Goal: Task Accomplishment & Management: Complete application form

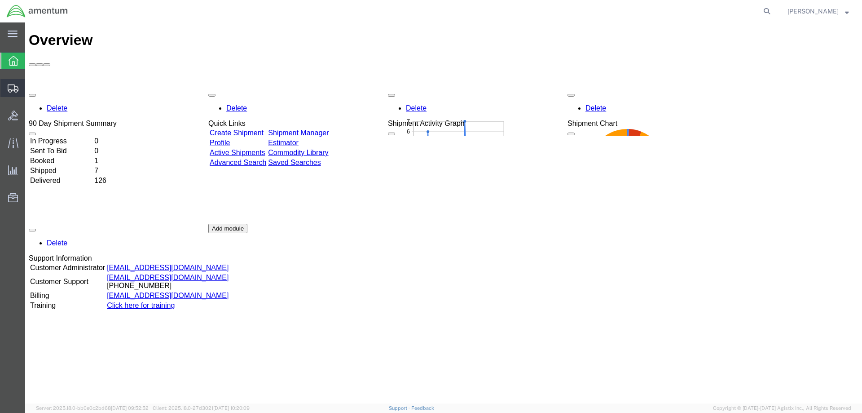
click at [0, 0] on span "Shipment Manager" at bounding box center [0, 0] width 0 height 0
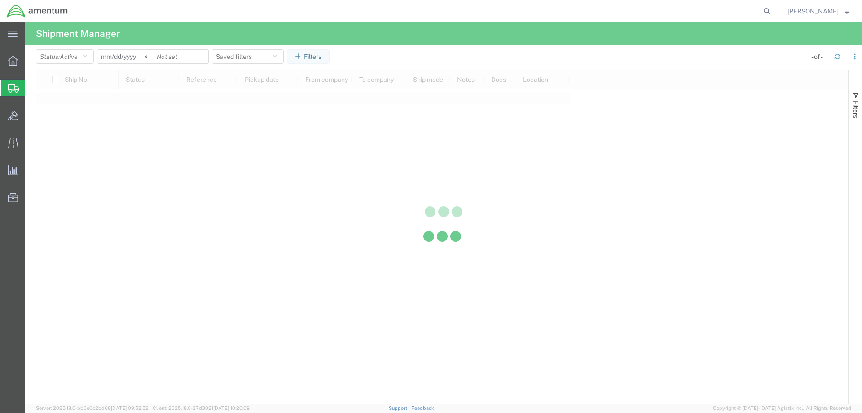
click at [66, 118] on div at bounding box center [442, 236] width 812 height 333
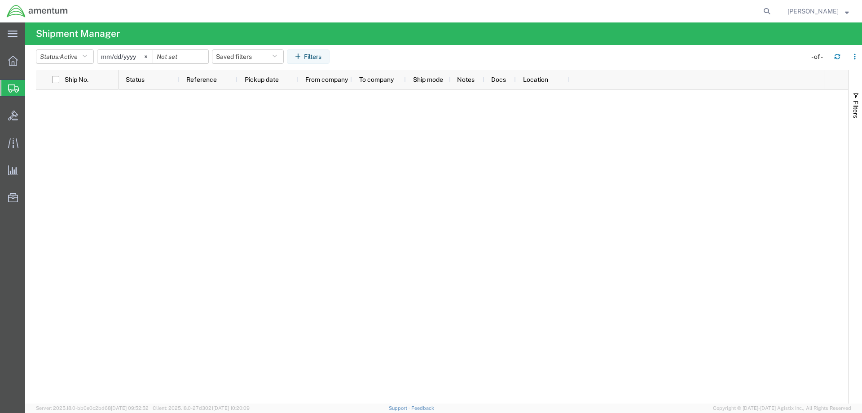
click at [12, 89] on icon at bounding box center [13, 88] width 11 height 8
click at [0, 0] on span "Create Shipment" at bounding box center [0, 0] width 0 height 0
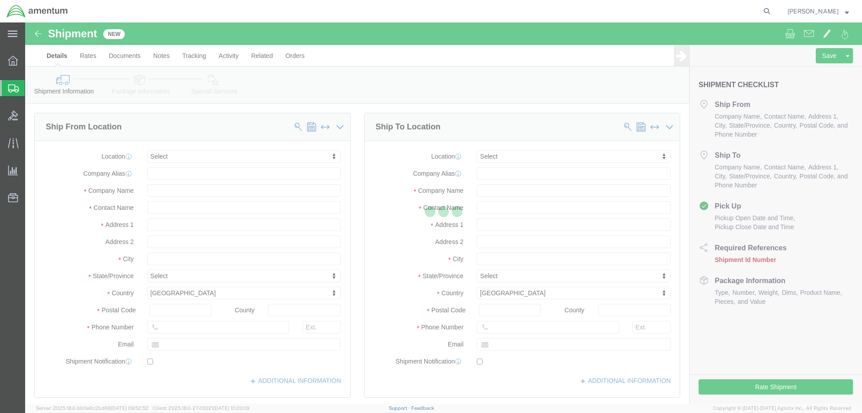
select select
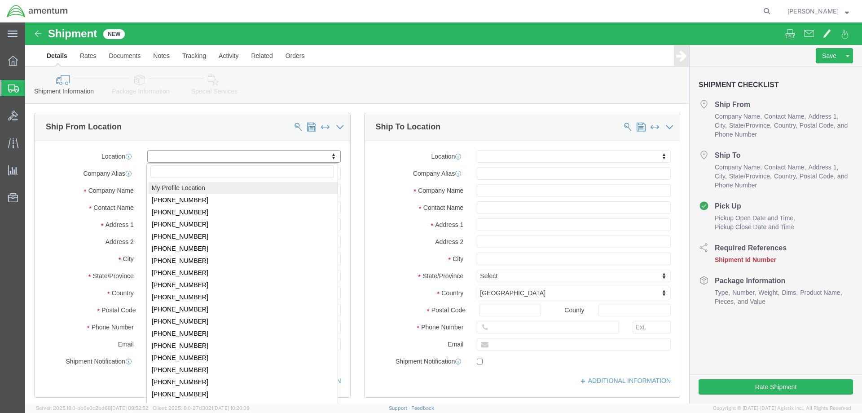
drag, startPoint x: 208, startPoint y: 143, endPoint x: 205, endPoint y: 134, distance: 9.9
click body "Shipment New Details Rates Documents Notes Tracking Activity Related Orders Sav…"
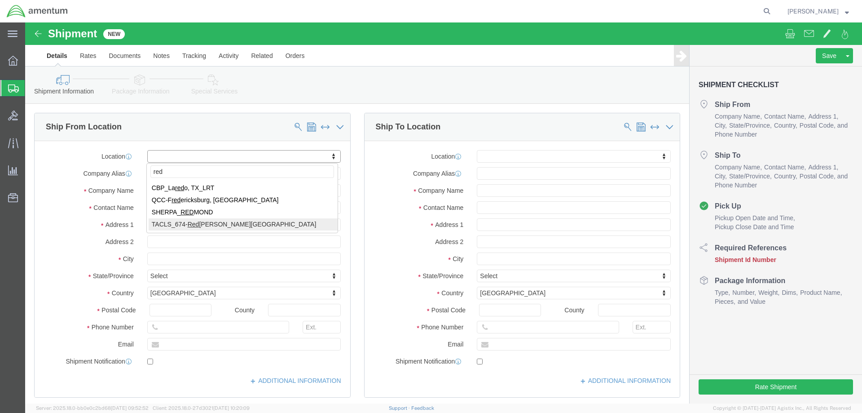
type input "red"
select select "42736"
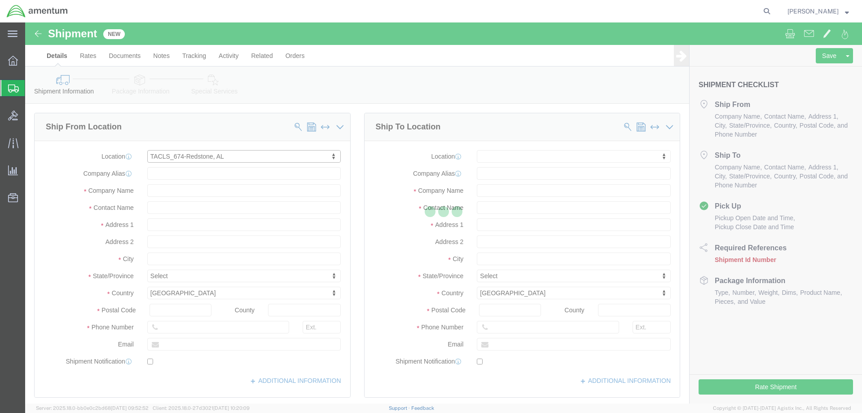
select select "AL"
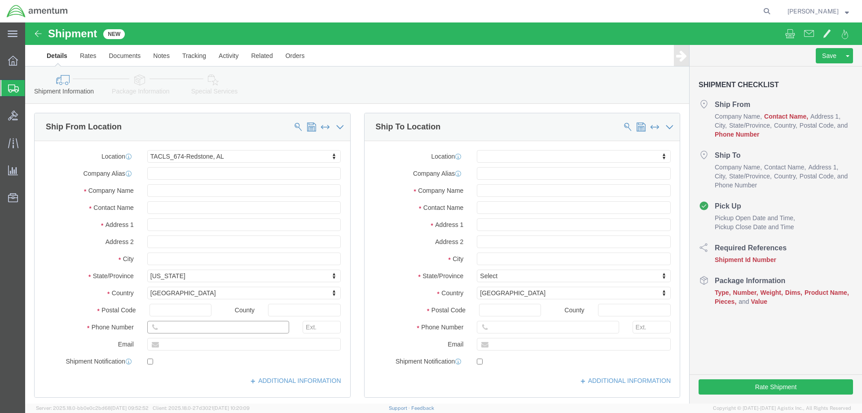
click input "text"
type input "5305187303"
click input "text"
type input "Amentum"
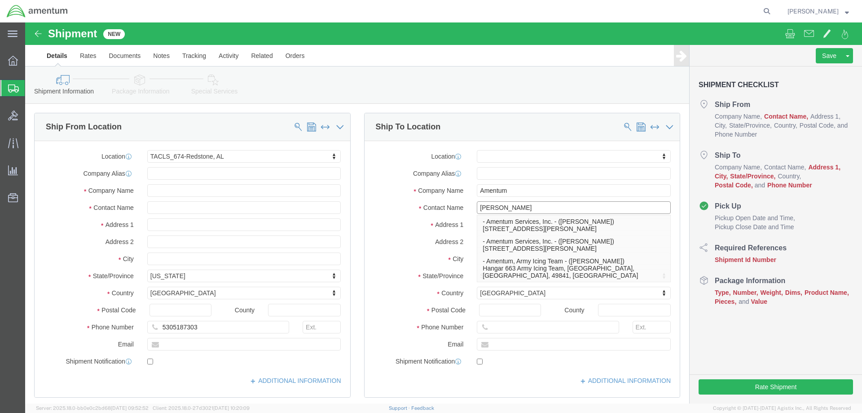
type input "[PERSON_NAME]"
click div "Location My Profile Location [PHONE_NUMBER] [PHONE_NUMBER] [PHONE_NUMBER] [PHON…"
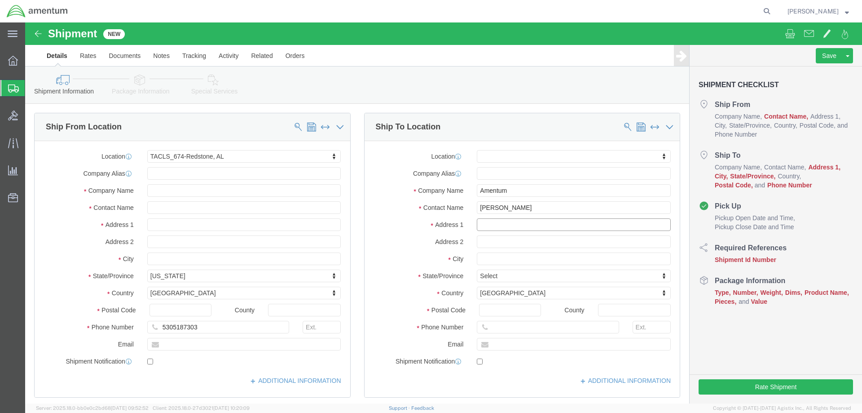
click input "text"
type input "Staybridge Suites Room 251"
type input "[STREET_ADDRESS][PERSON_NAME]"
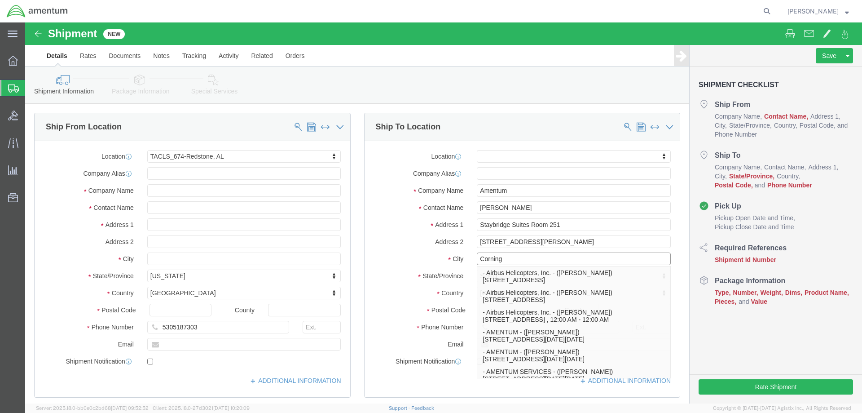
type input "Corning"
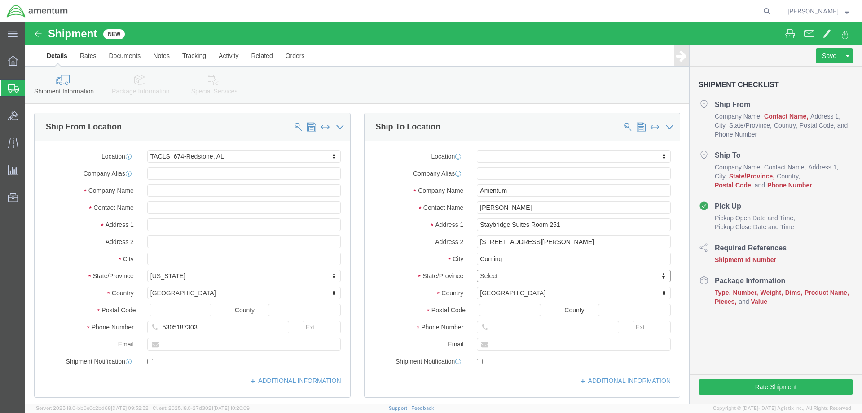
type input "n"
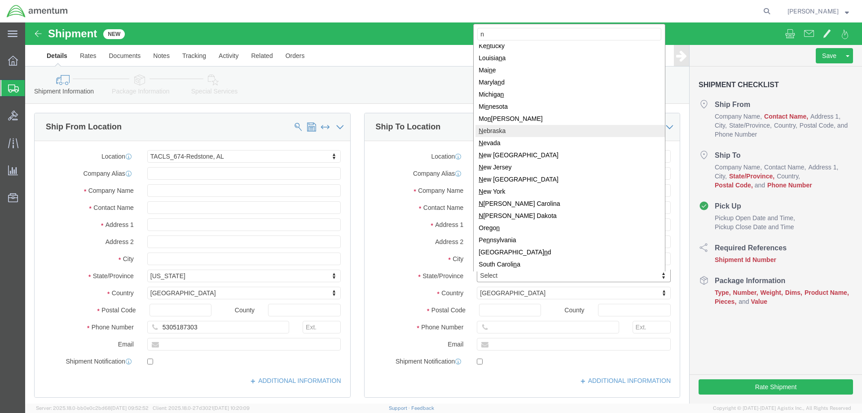
scroll to position [90, 0]
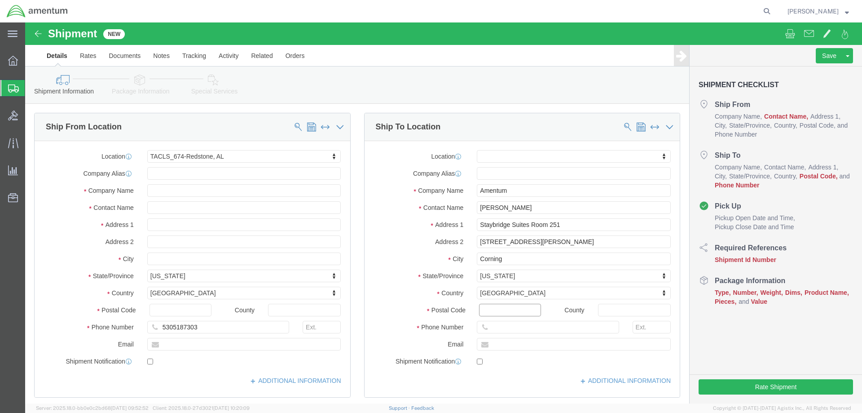
click input "Postal Code"
type input "14830"
click input "text"
type input "[PHONE_NUMBER]"
click label "City"
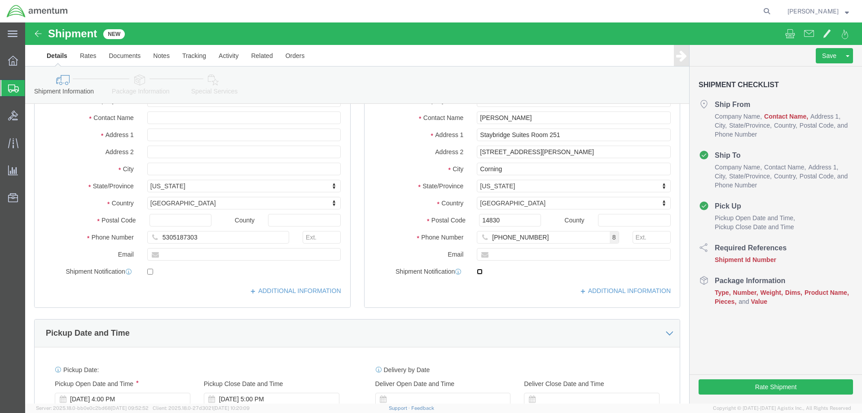
click input "checkbox"
checkbox input "true"
click input "text"
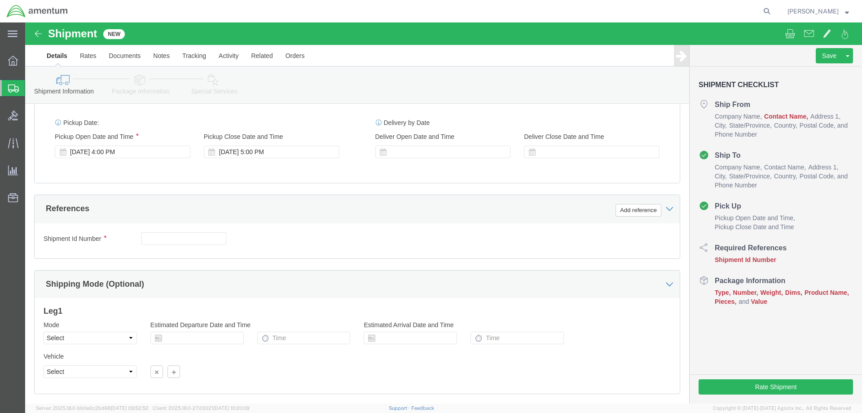
scroll to position [390, 0]
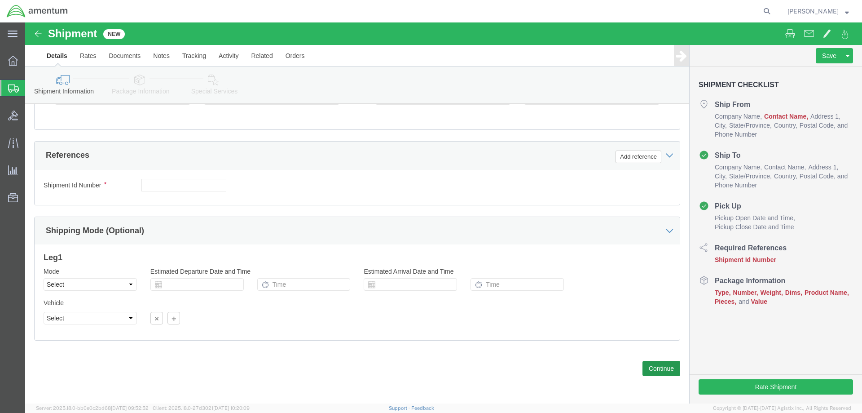
type input "[PERSON_NAME][EMAIL_ADDRESS][PERSON_NAME][DOMAIN_NAME]"
click button "Continue"
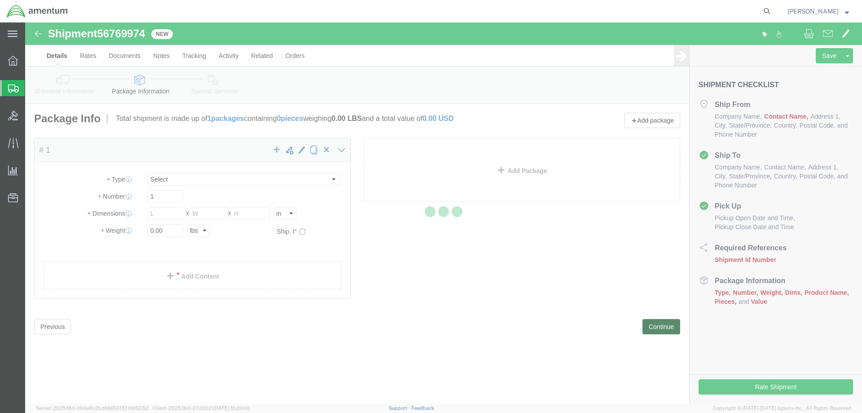
select select "CBOX"
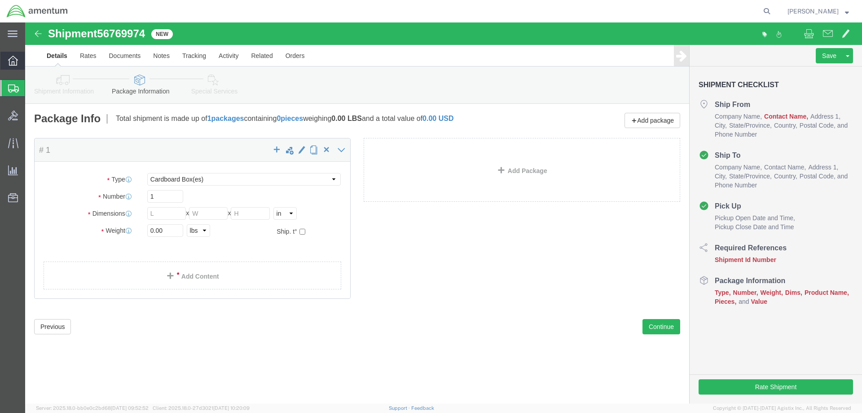
click at [10, 63] on icon at bounding box center [13, 61] width 10 height 10
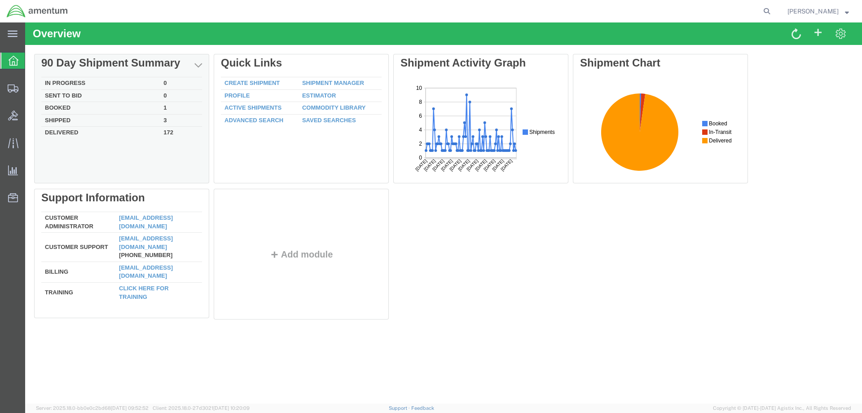
click at [115, 80] on div "Delete 90 Day Shipment Summary In Progress 0 Sent To Bid 0 Booked 1 Shipped 3 D…" at bounding box center [443, 188] width 819 height 269
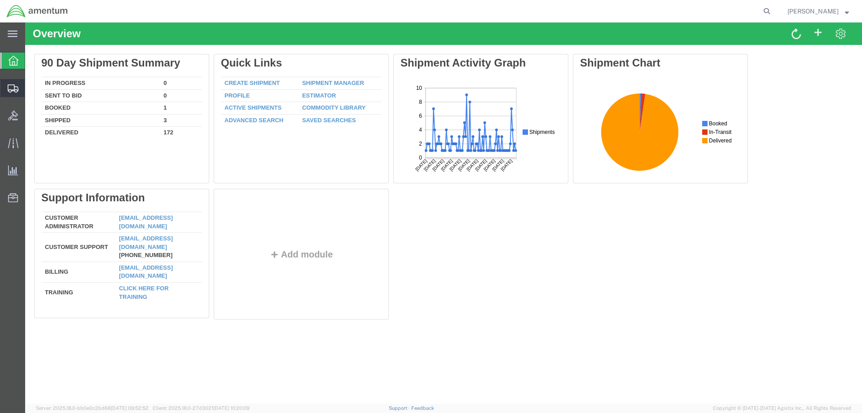
click at [0, 0] on span "Shipment Manager" at bounding box center [0, 0] width 0 height 0
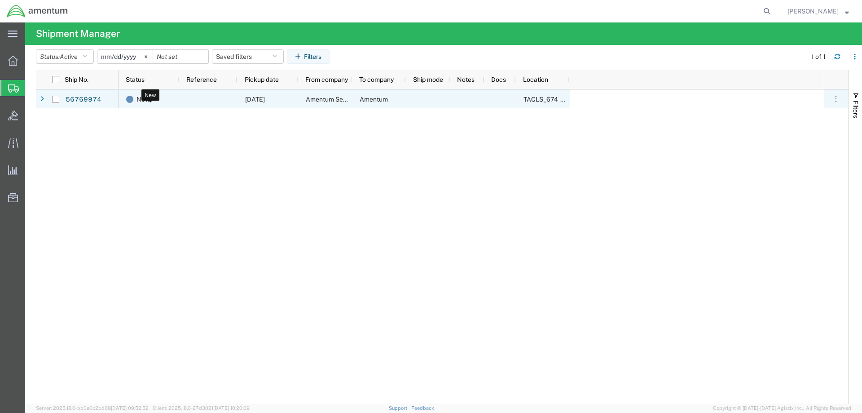
click at [145, 102] on span "New" at bounding box center [143, 99] width 13 height 19
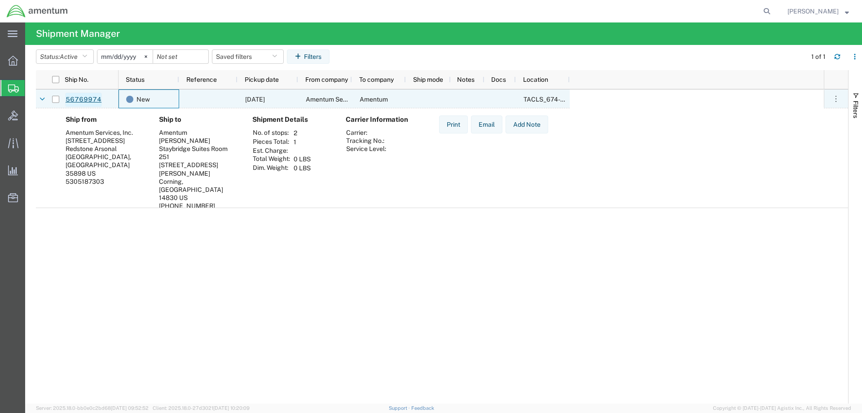
click at [76, 99] on link "56769974" at bounding box center [83, 100] width 37 height 14
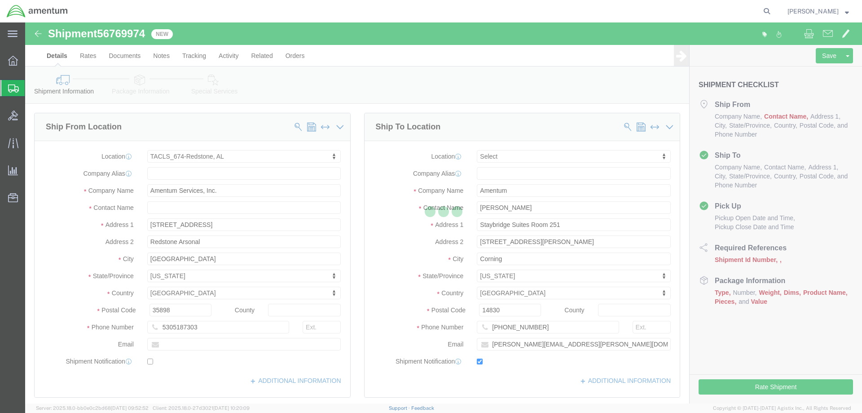
select select "42736"
select select
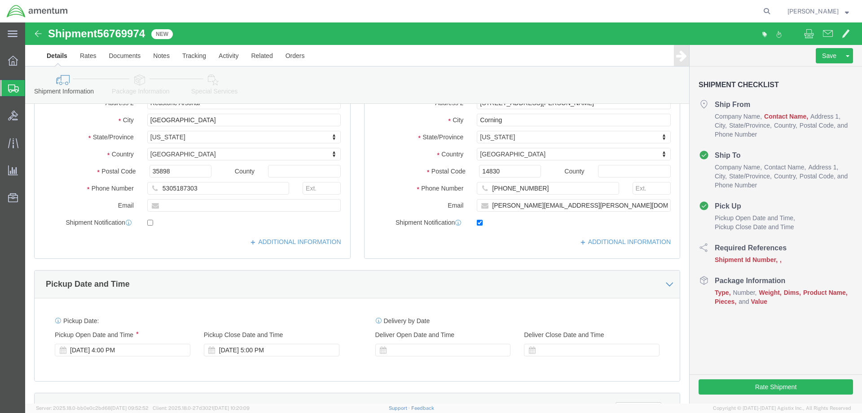
scroll to position [225, 0]
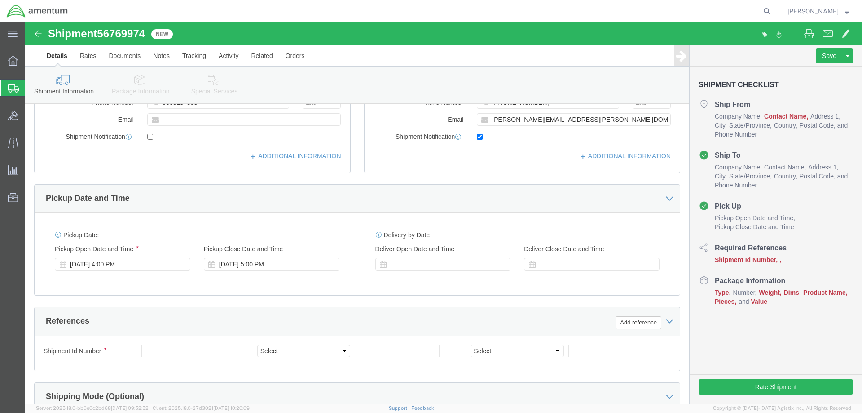
drag, startPoint x: 123, startPoint y: 14, endPoint x: 71, endPoint y: 18, distance: 51.7
click div "Shipment 56769974 New"
drag, startPoint x: 74, startPoint y: 12, endPoint x: 121, endPoint y: 9, distance: 47.2
click h1 "Shipment 56769974"
copy span "56769974"
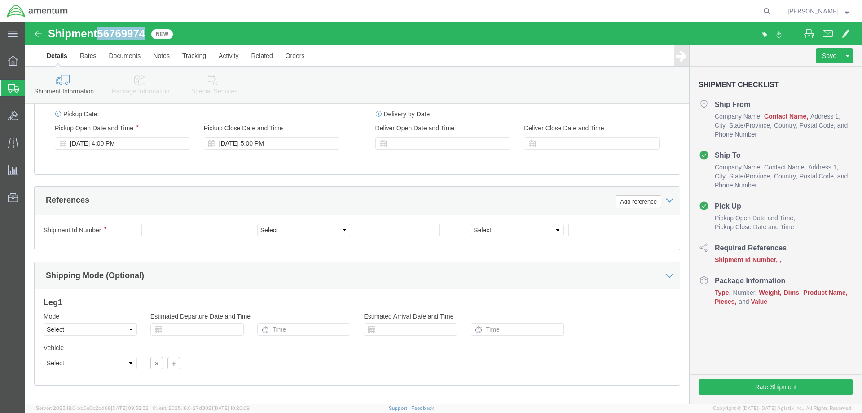
scroll to position [390, 0]
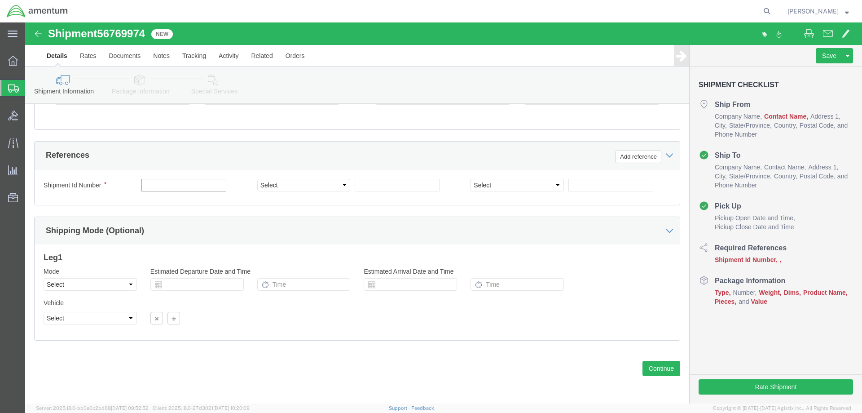
click input "text"
paste input "56769974"
type input "56769974"
click select "Select Account Type Activity ID Airline Appointment Number ASN Batch Request # …"
select select "ACTID"
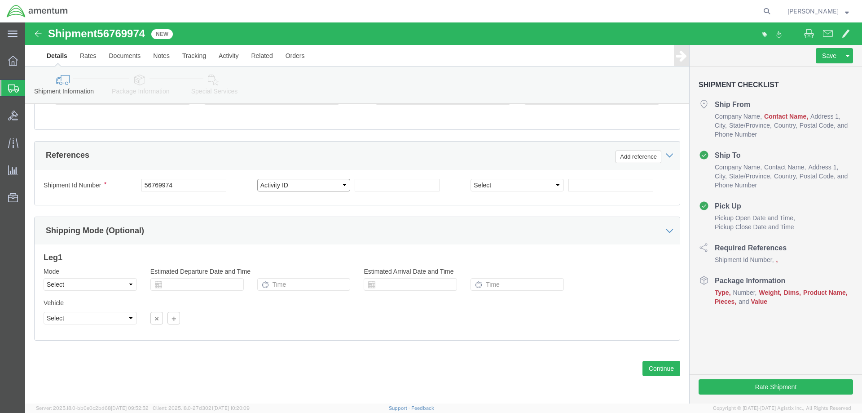
click select "Select Account Type Activity ID Airline Appointment Number ASN Batch Request # …"
paste input "56769974"
type input "56769974"
click button "Continue"
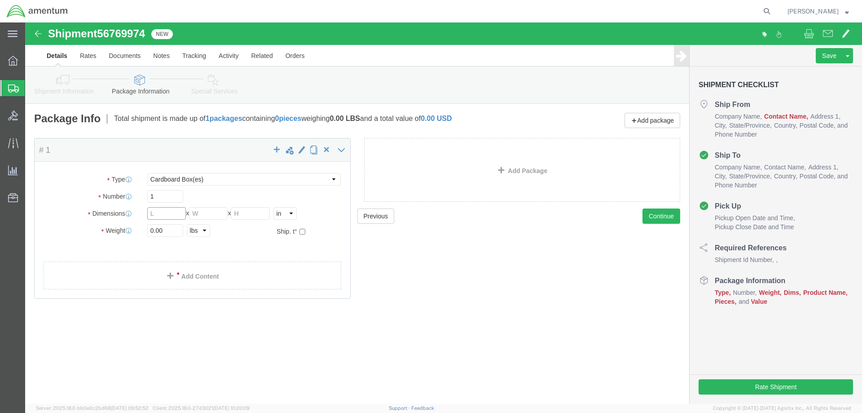
click input "text"
type input "14"
click input "text"
type input "10"
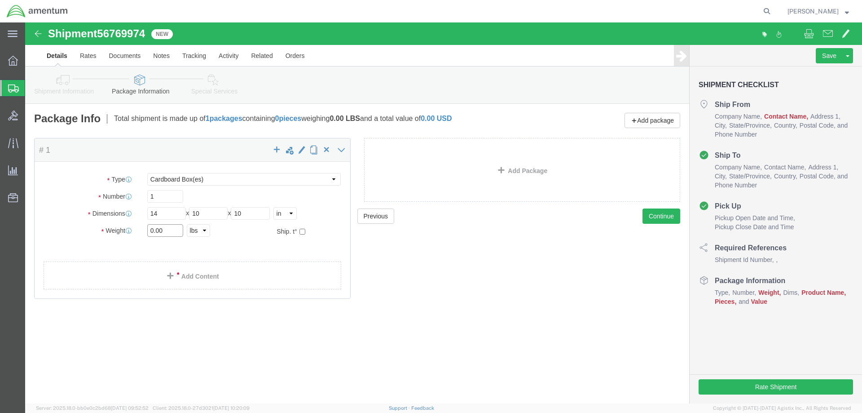
drag, startPoint x: 135, startPoint y: 207, endPoint x: 118, endPoint y: 207, distance: 17.1
click div "0.00 Select kgs lbs"
type input "7"
click link "Add Content"
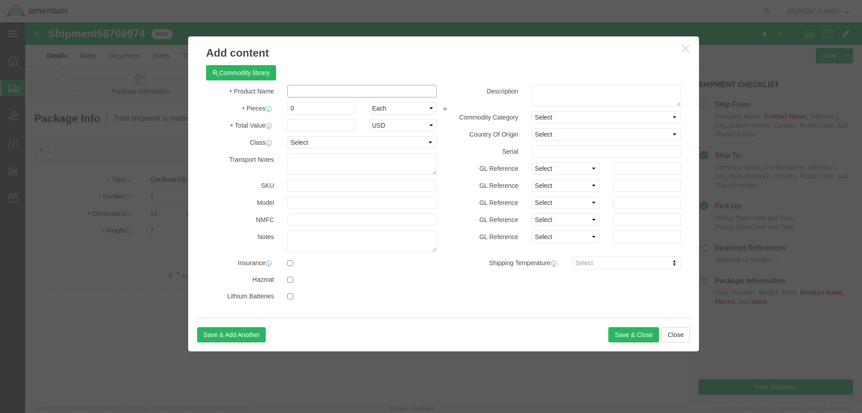
click input "text"
type input "Parts"
click div "Pieces 0 Select Bag Barrels 100Board Feet Bottle Box Blister Pack Carats Can Ca…"
type input "1"
click input "text"
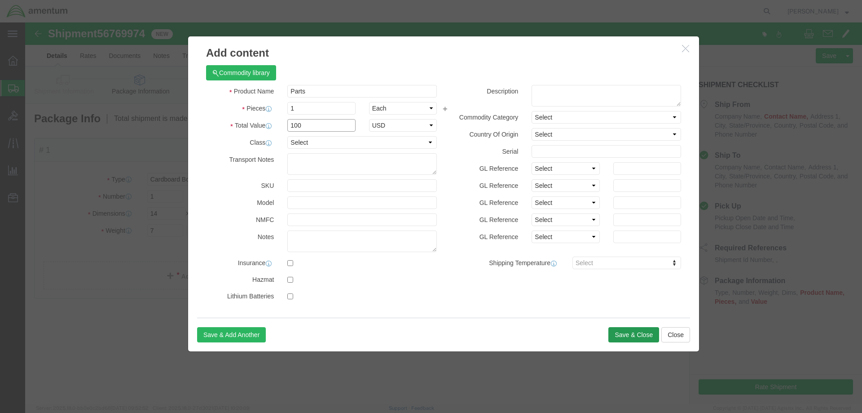
type input "100"
click button "Save & Close"
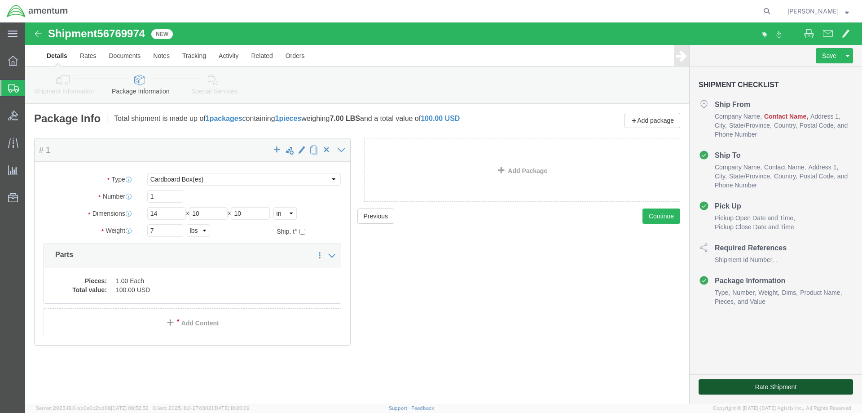
click button "Rate Shipment"
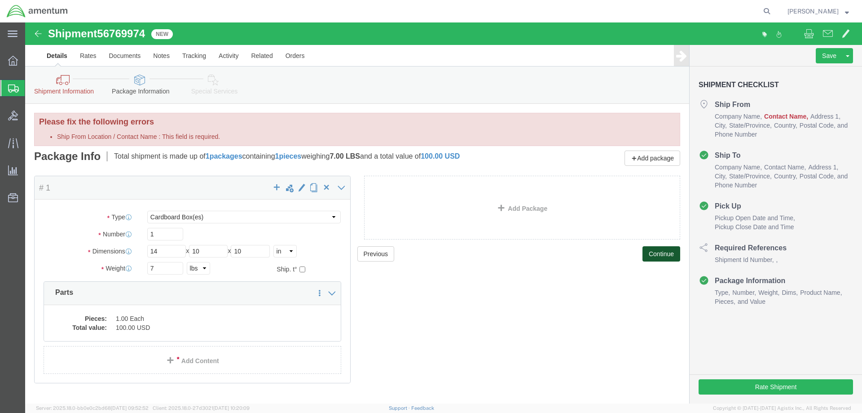
click button "Continue"
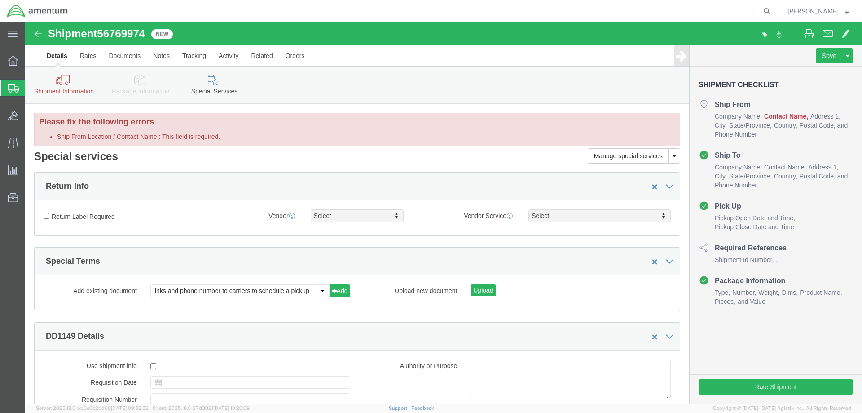
click link "Shipment Information"
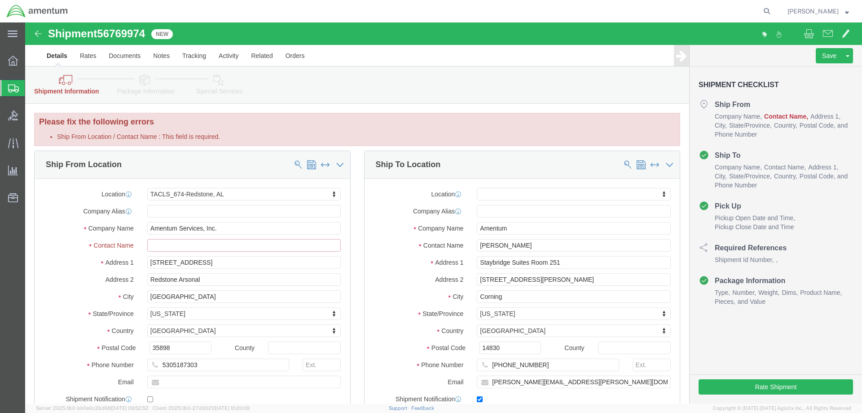
click input "Ship From Location / Contact Name : This field is required."
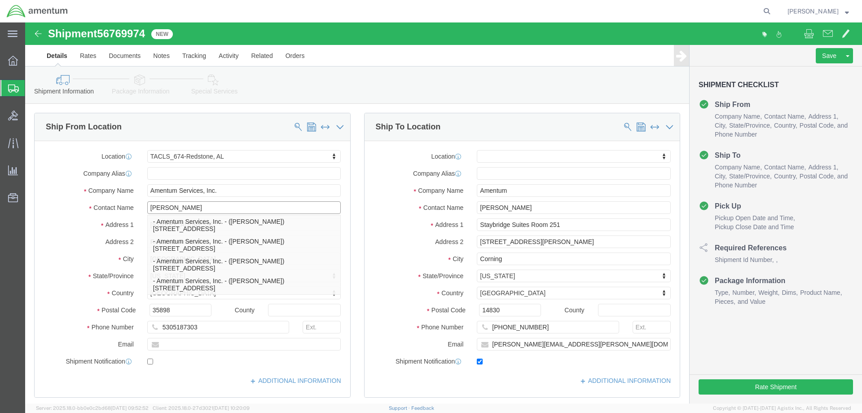
type input "[PERSON_NAME]"
click button "Rate Shipment"
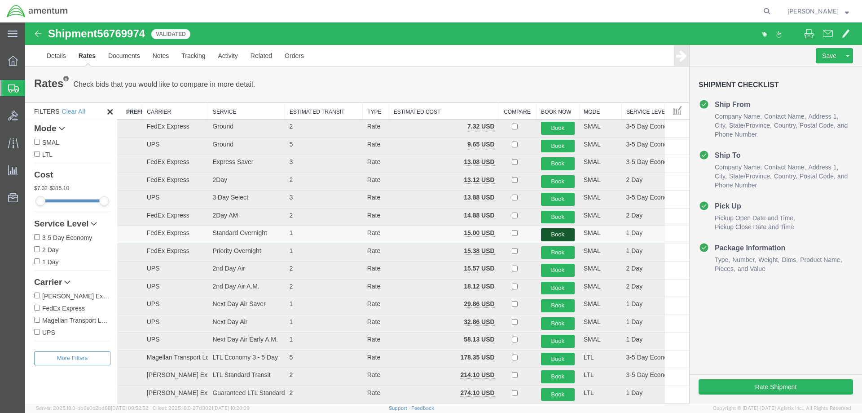
click at [551, 234] on button "Book" at bounding box center [558, 234] width 34 height 13
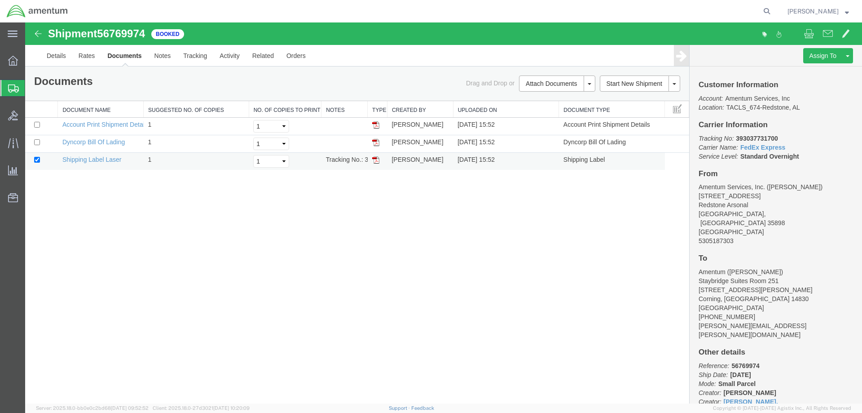
click at [374, 159] on img at bounding box center [375, 159] width 7 height 7
